Goal: Check status

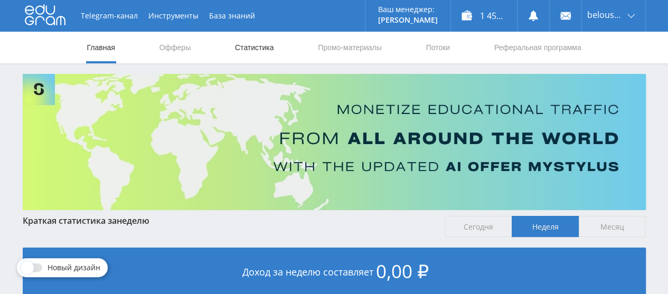
click at [238, 45] on link "Статистика" at bounding box center [254, 48] width 41 height 32
